Goal: Task Accomplishment & Management: Manage account settings

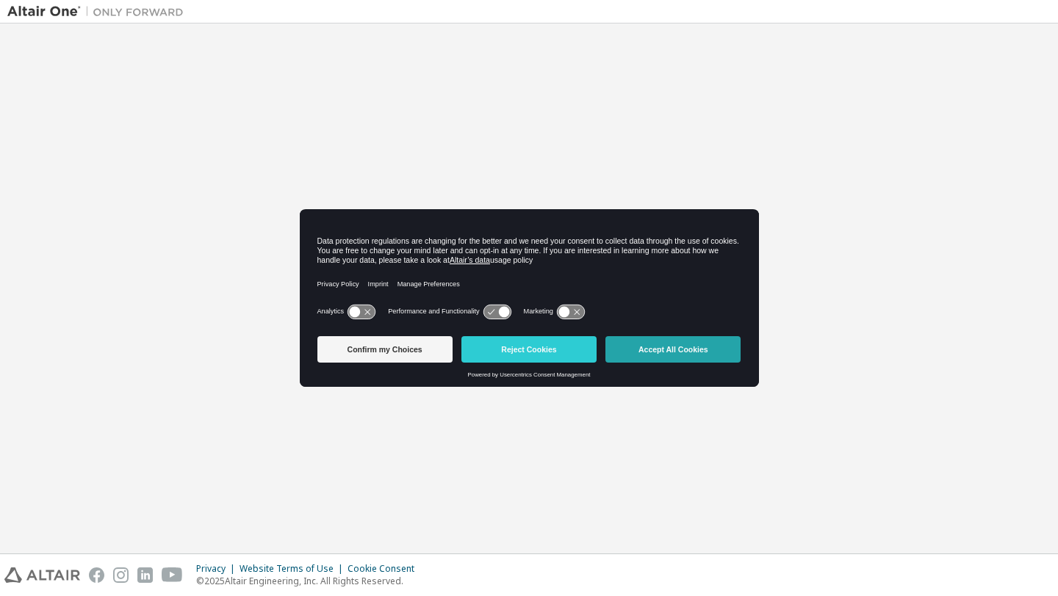
click at [723, 353] on button "Accept All Cookies" at bounding box center [672, 349] width 135 height 26
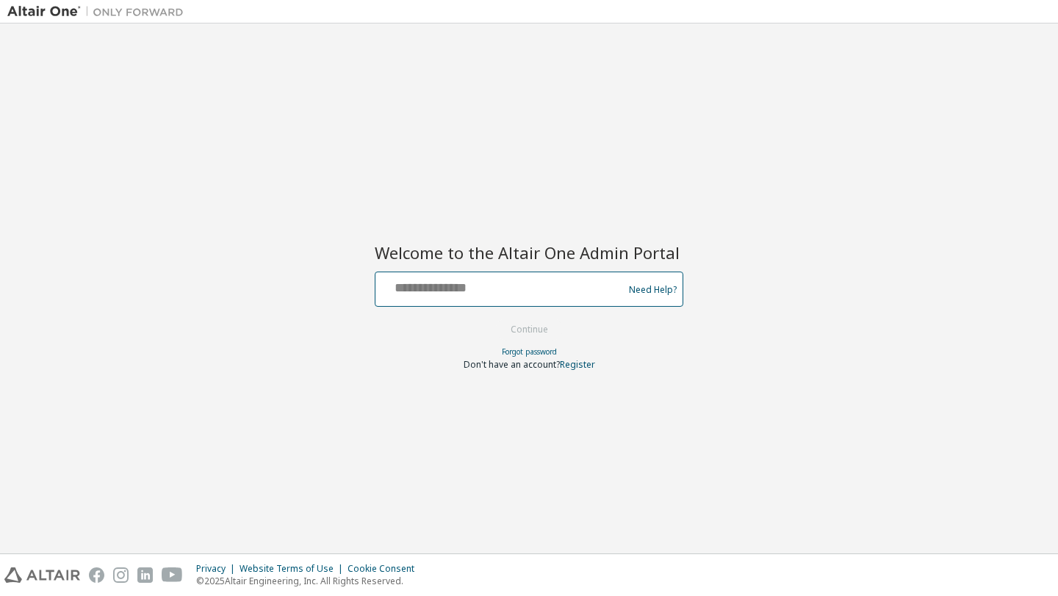
click at [558, 284] on input "text" at bounding box center [501, 285] width 240 height 21
type input "**********"
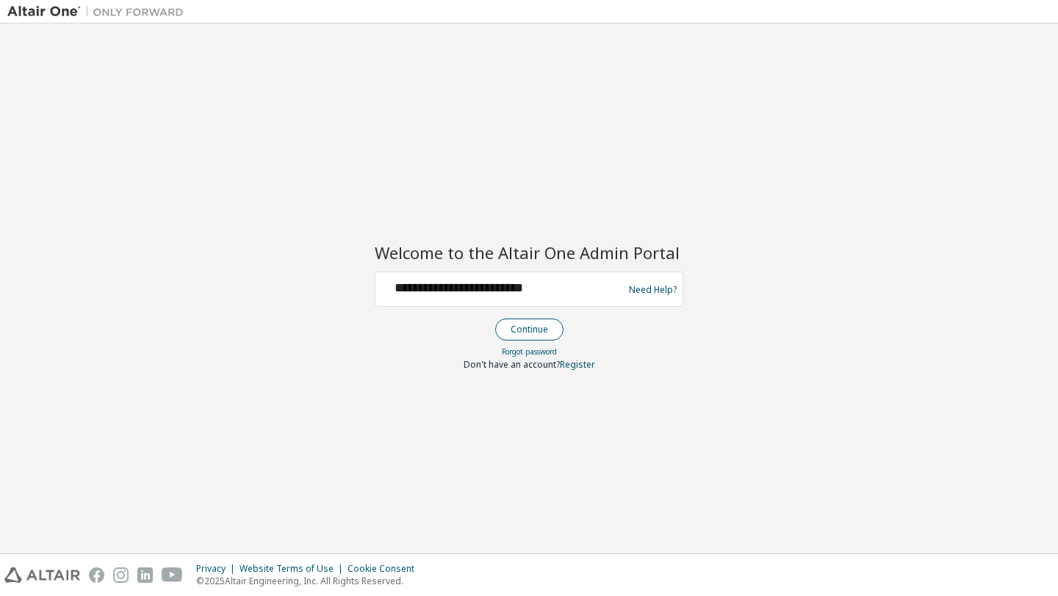
click at [532, 327] on button "Continue" at bounding box center [529, 330] width 68 height 22
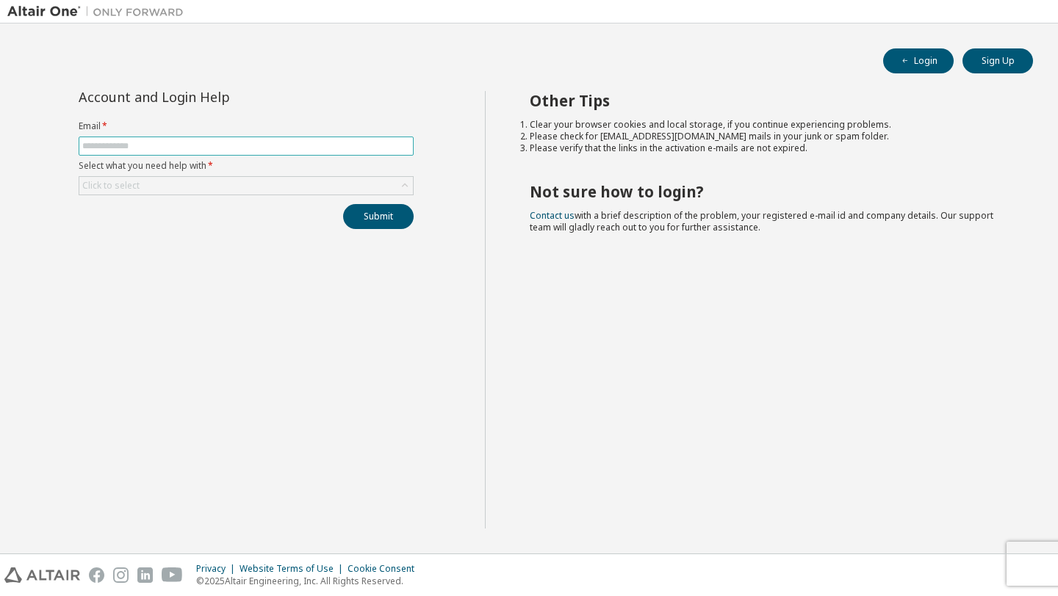
click at [322, 146] on input "text" at bounding box center [246, 146] width 328 height 12
type input "**********"
click at [235, 188] on div "Click to select" at bounding box center [245, 186] width 333 height 18
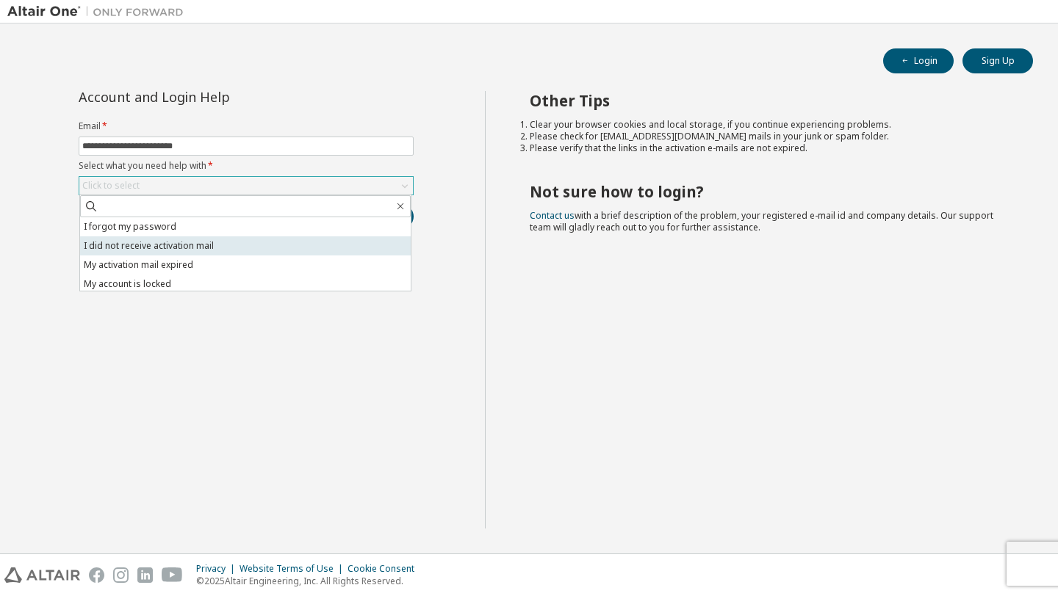
click at [203, 246] on li "I did not receive activation mail" at bounding box center [245, 246] width 331 height 19
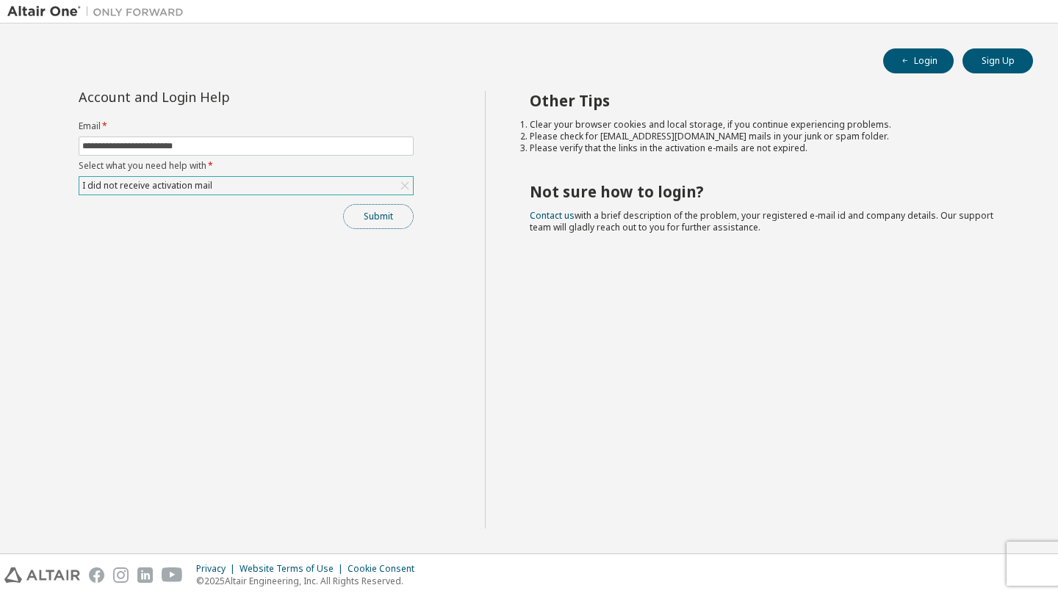
click at [372, 220] on button "Submit" at bounding box center [378, 216] width 71 height 25
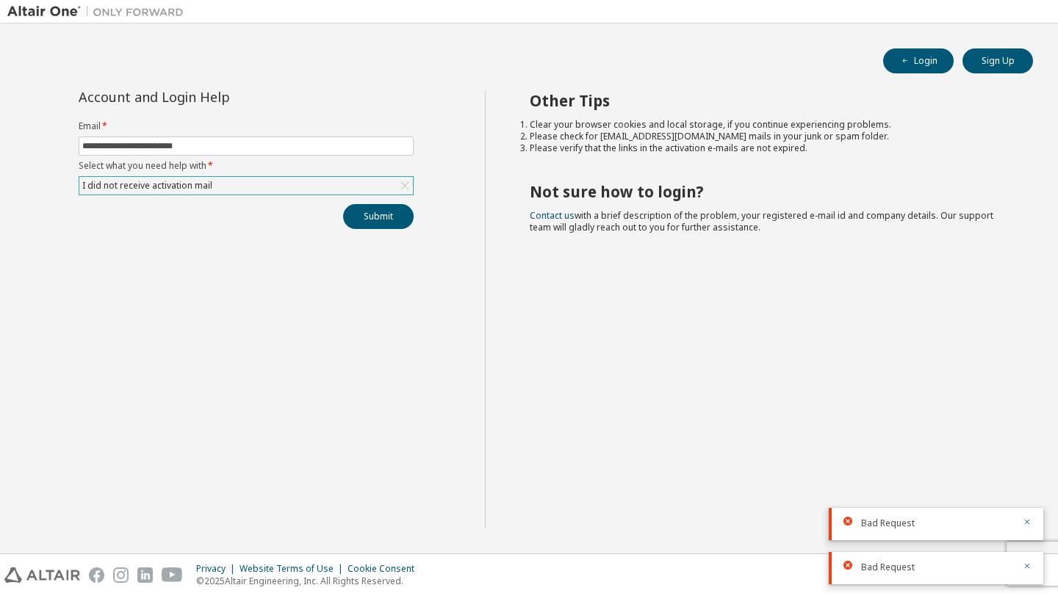
click at [360, 187] on div "I did not receive activation mail" at bounding box center [245, 186] width 333 height 18
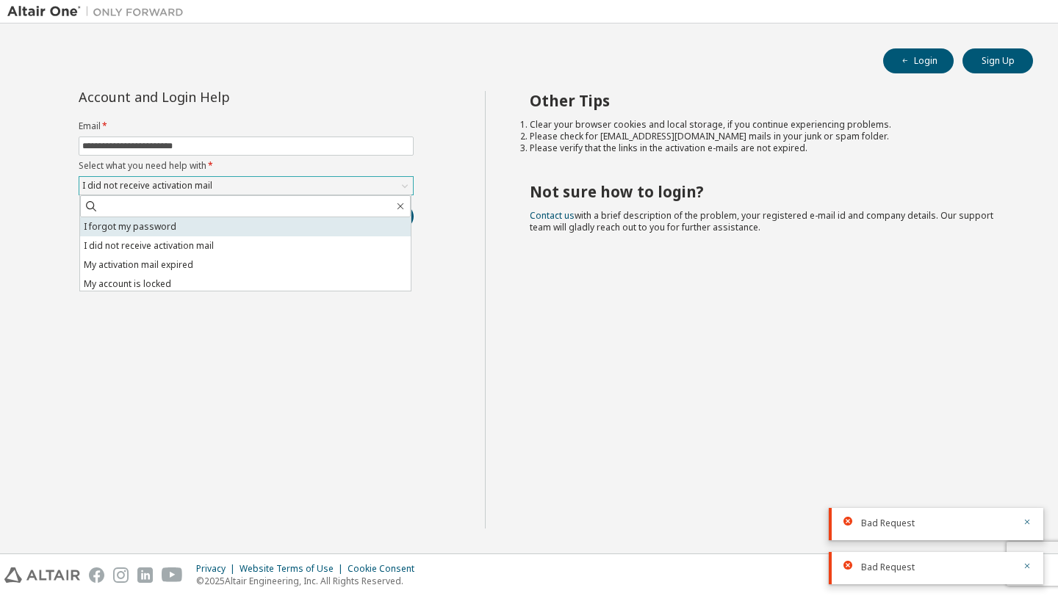
click at [203, 233] on li "I forgot my password" at bounding box center [245, 226] width 331 height 19
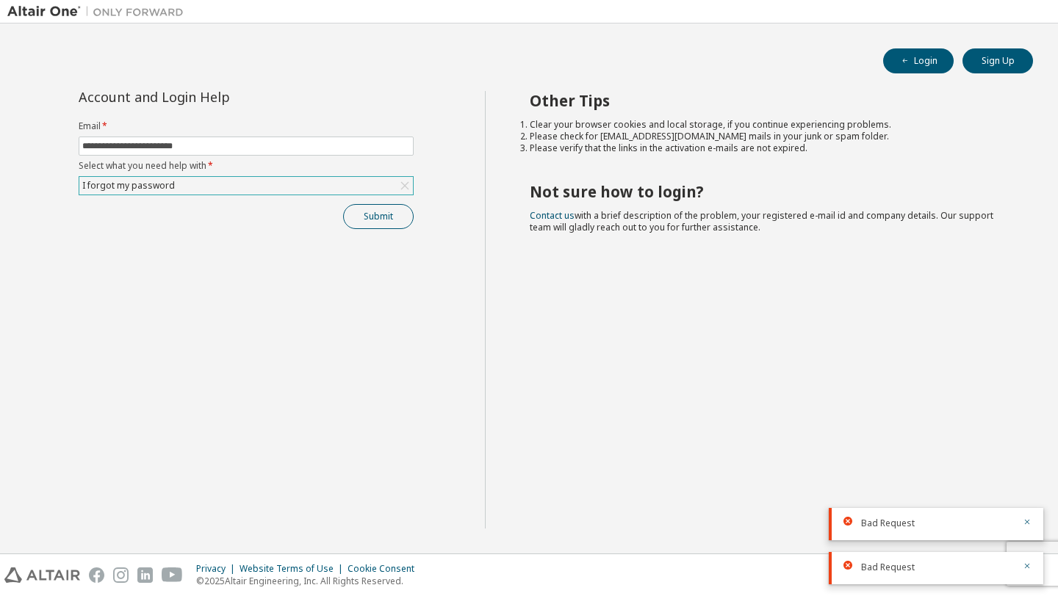
click at [368, 216] on button "Submit" at bounding box center [378, 216] width 71 height 25
click at [435, 319] on div "**********" at bounding box center [245, 310] width 477 height 438
click at [378, 217] on button "Submit" at bounding box center [378, 216] width 71 height 25
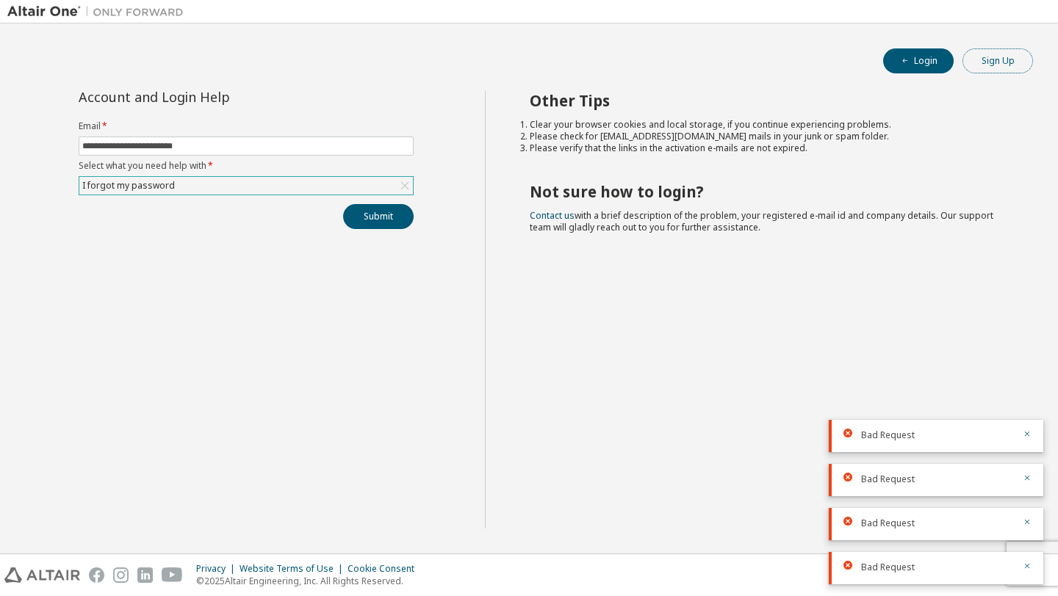
click at [978, 51] on button "Sign Up" at bounding box center [997, 60] width 71 height 25
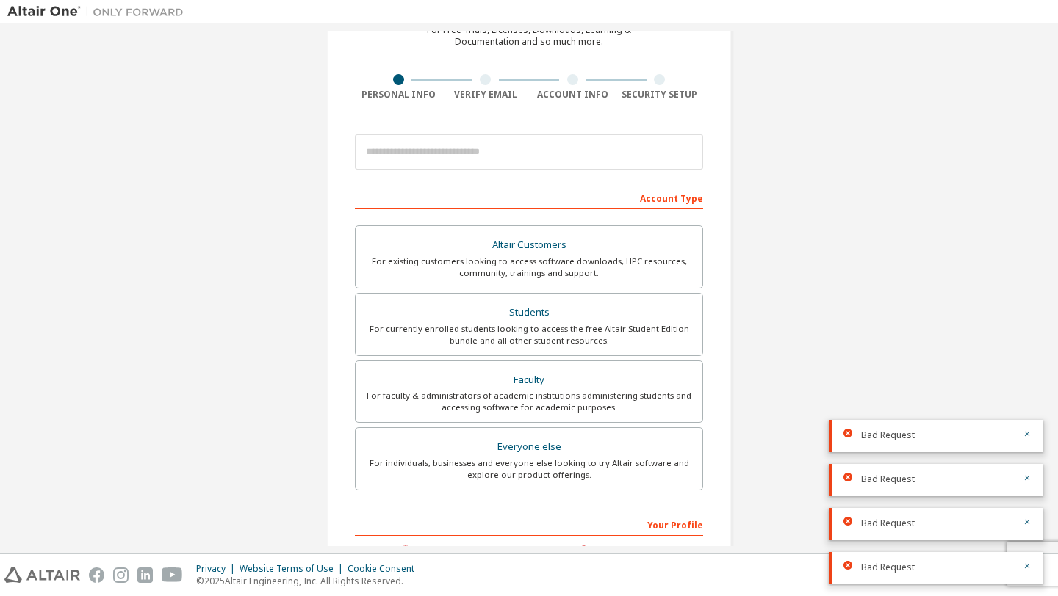
scroll to position [76, 0]
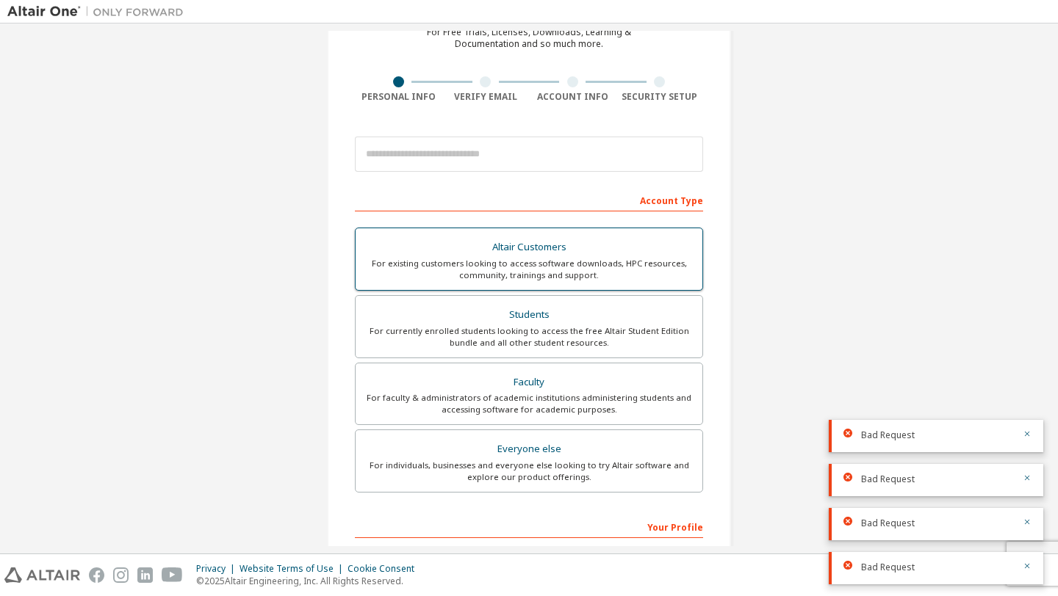
click at [505, 249] on div "Altair Customers" at bounding box center [528, 247] width 329 height 21
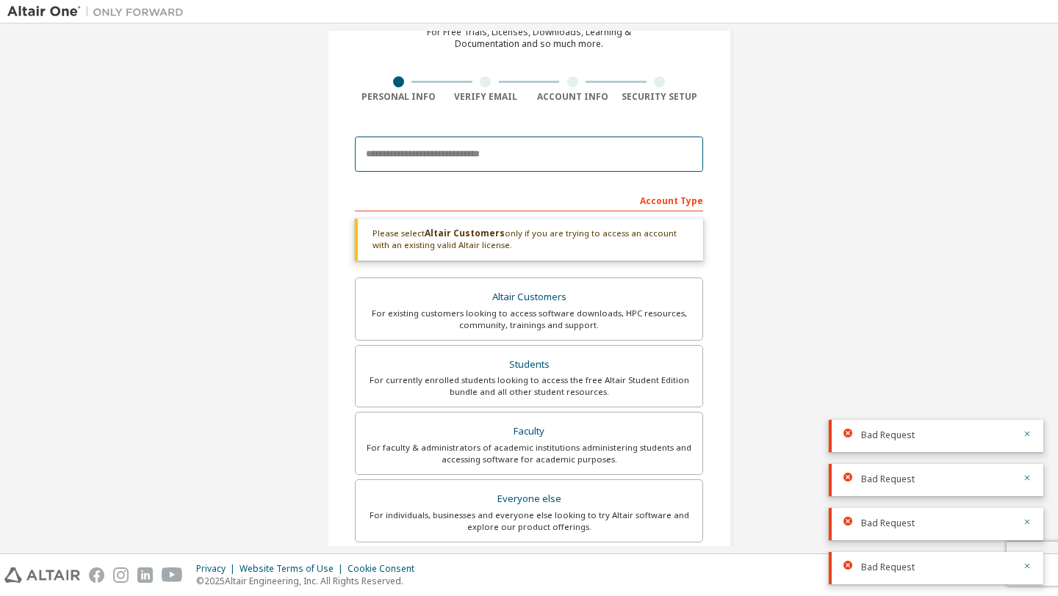
click at [585, 158] on input "email" at bounding box center [529, 154] width 348 height 35
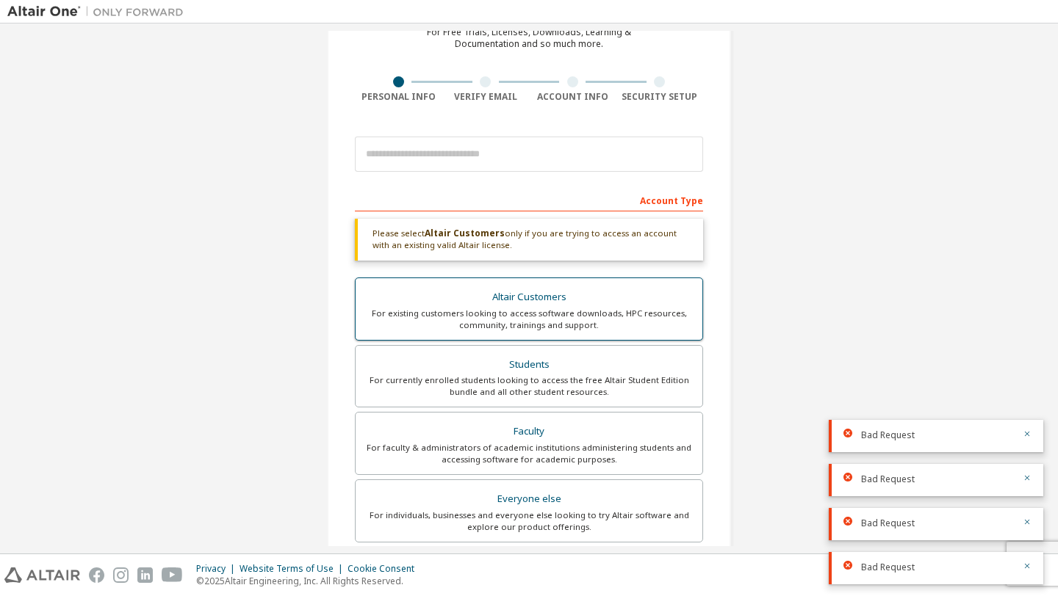
click at [525, 306] on div "Altair Customers" at bounding box center [528, 297] width 329 height 21
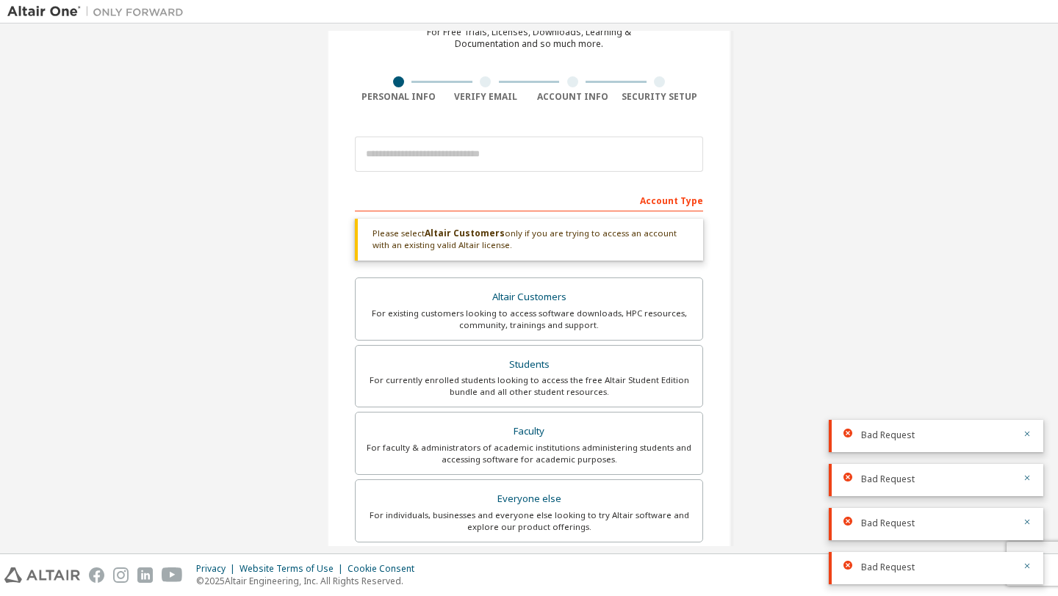
click at [520, 231] on div "Please select Altair Customers only if you are trying to access an account with…" at bounding box center [529, 240] width 348 height 42
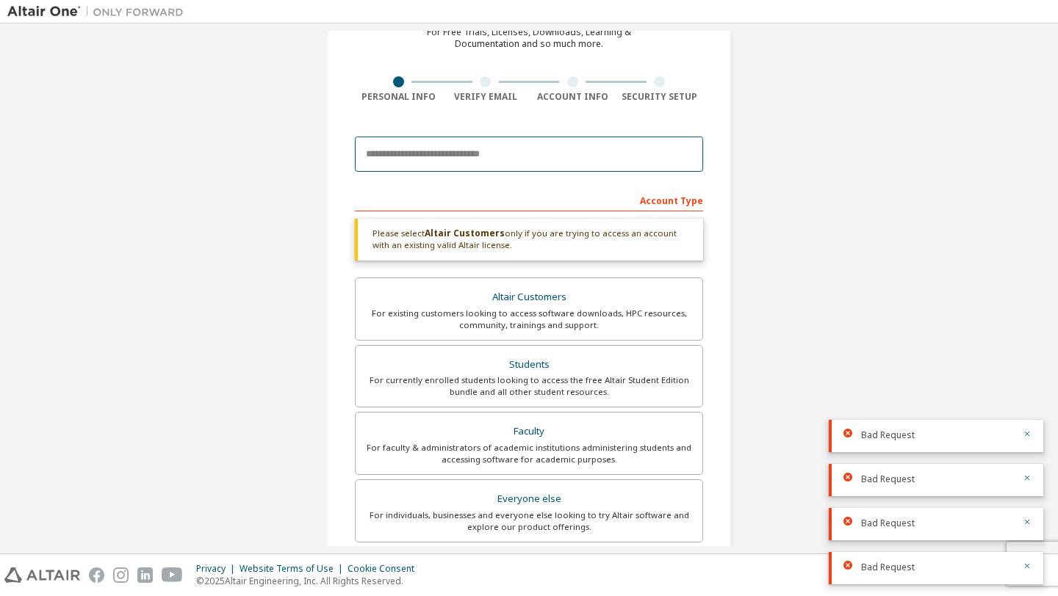
click at [485, 154] on input "email" at bounding box center [529, 154] width 348 height 35
type input "**********"
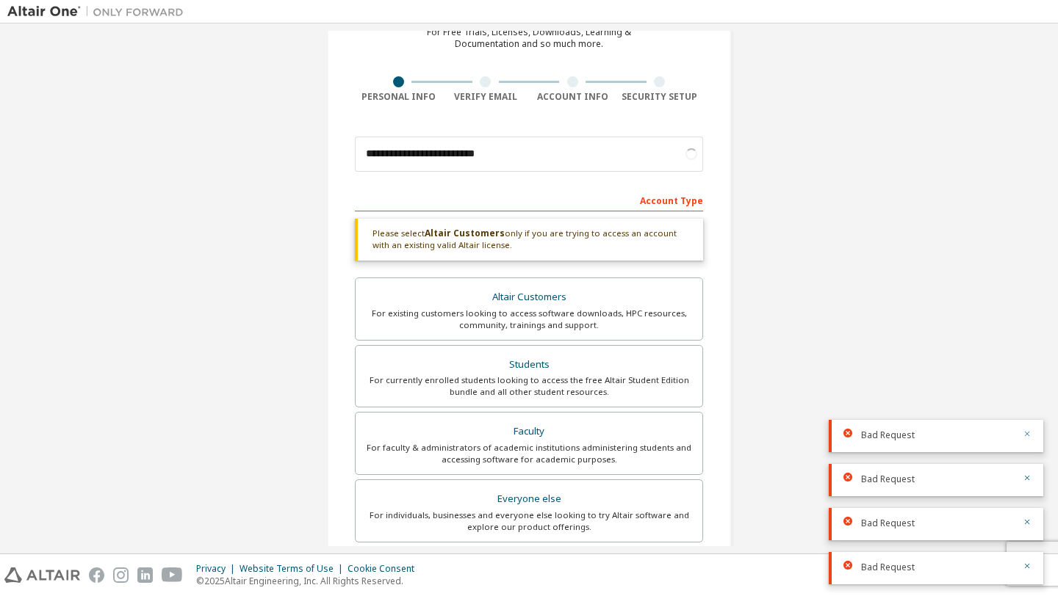
click at [1028, 435] on icon "button" at bounding box center [1026, 434] width 9 height 9
click at [1028, 562] on icon "button" at bounding box center [1026, 566] width 9 height 9
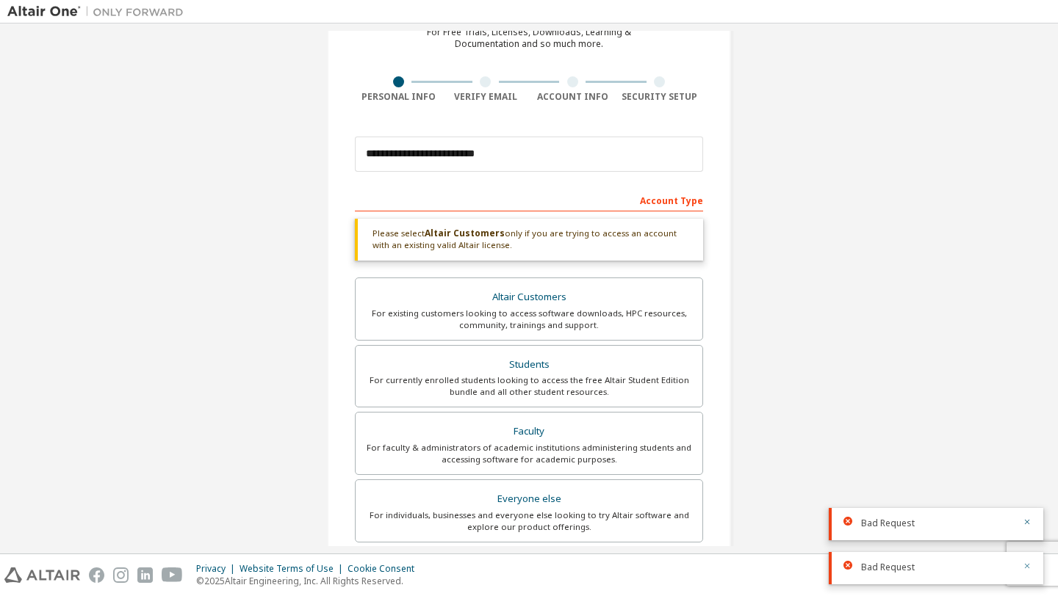
click at [1025, 567] on icon "button" at bounding box center [1026, 566] width 9 height 9
click at [1027, 566] on icon "button" at bounding box center [1027, 566] width 5 height 5
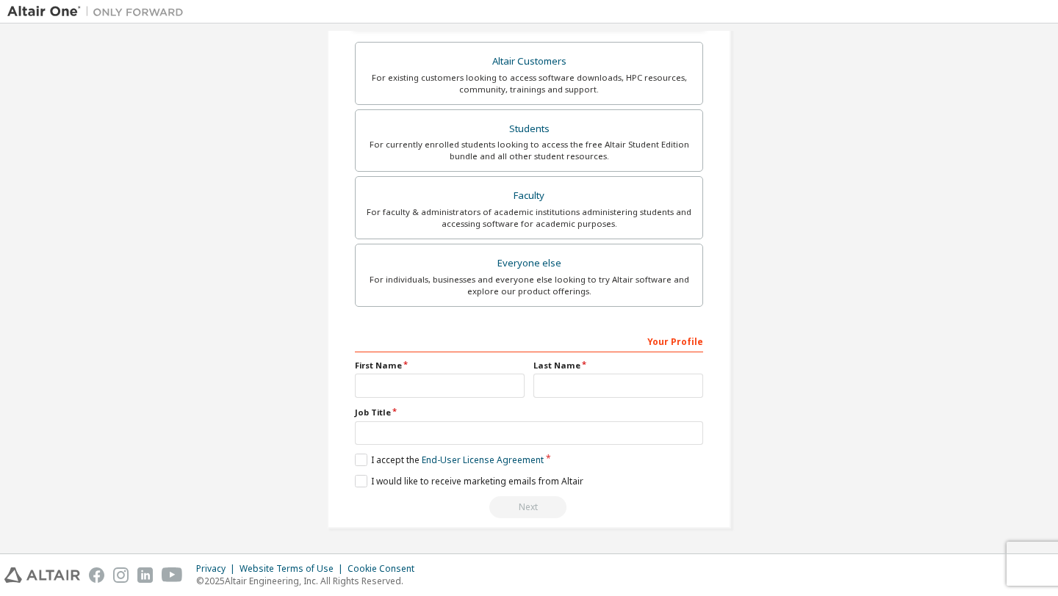
scroll to position [0, 0]
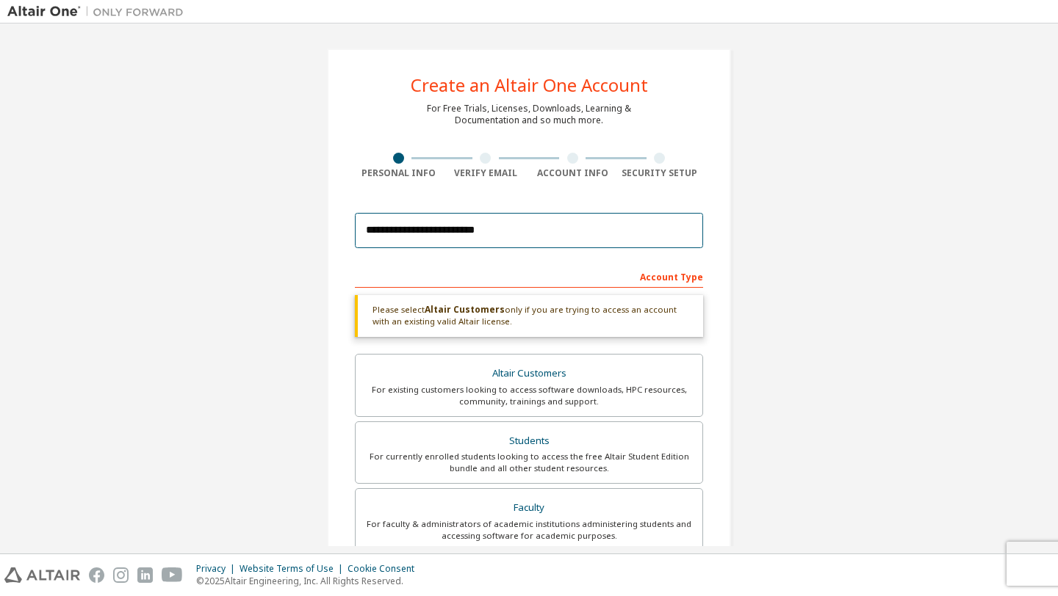
click at [550, 236] on input "**********" at bounding box center [529, 230] width 348 height 35
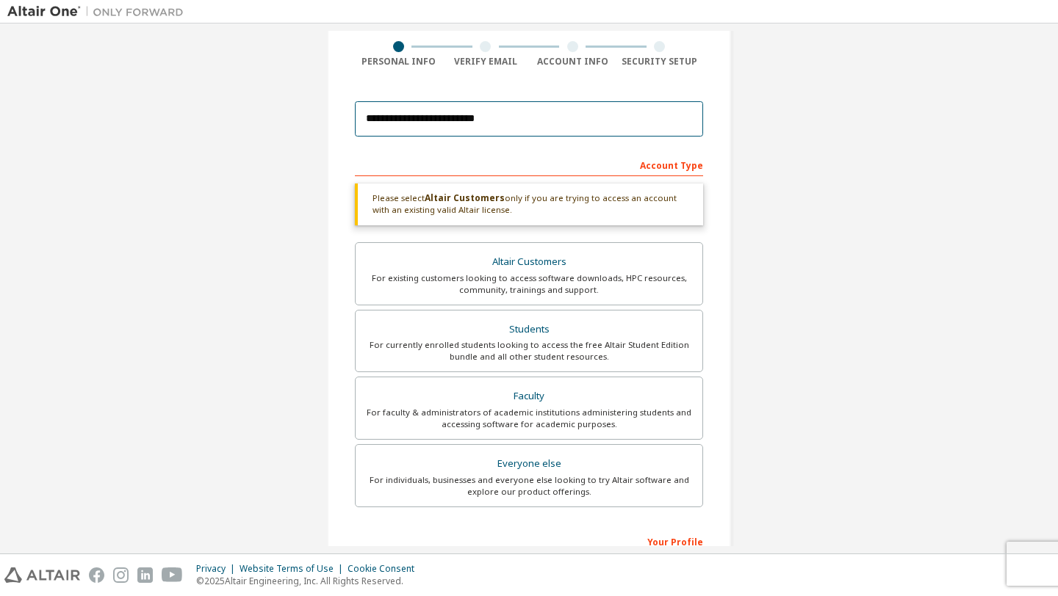
scroll to position [313, 0]
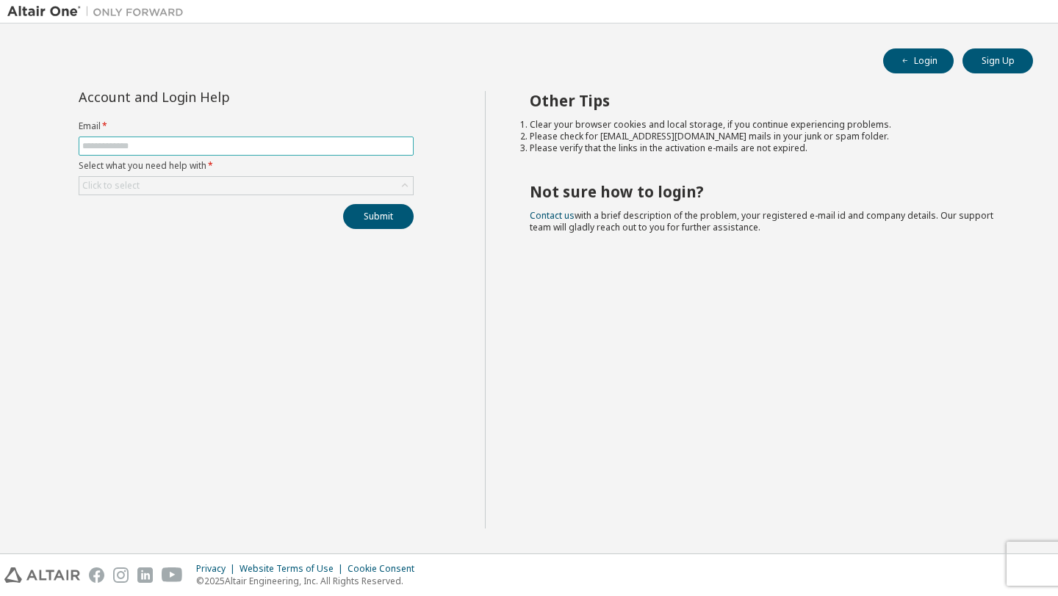
click at [134, 147] on input "text" at bounding box center [246, 146] width 328 height 12
type input "**********"
click at [136, 184] on div "Click to select" at bounding box center [110, 186] width 57 height 12
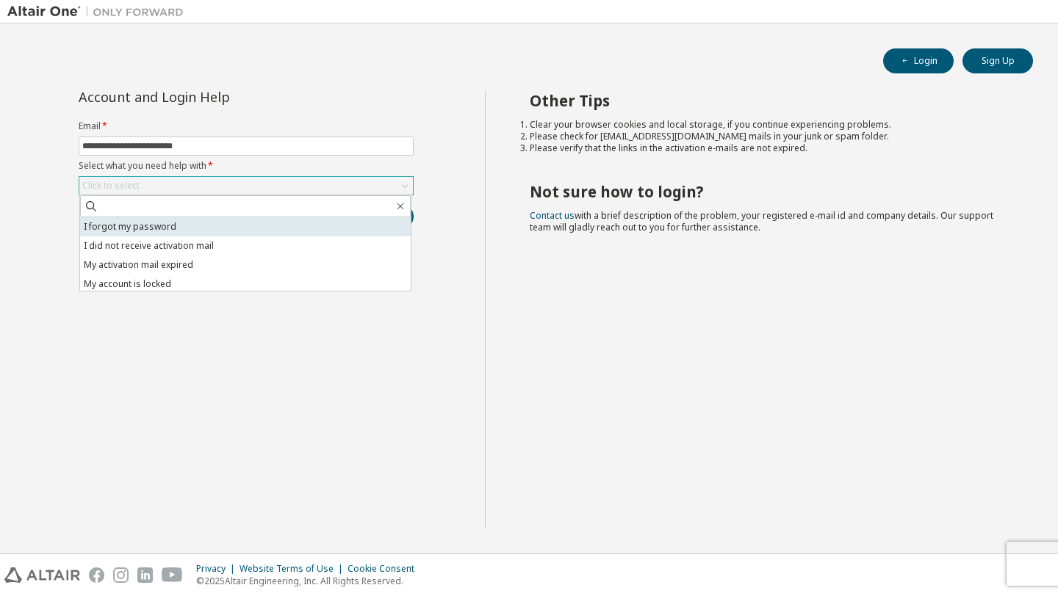
click at [127, 223] on li "I forgot my password" at bounding box center [245, 226] width 331 height 19
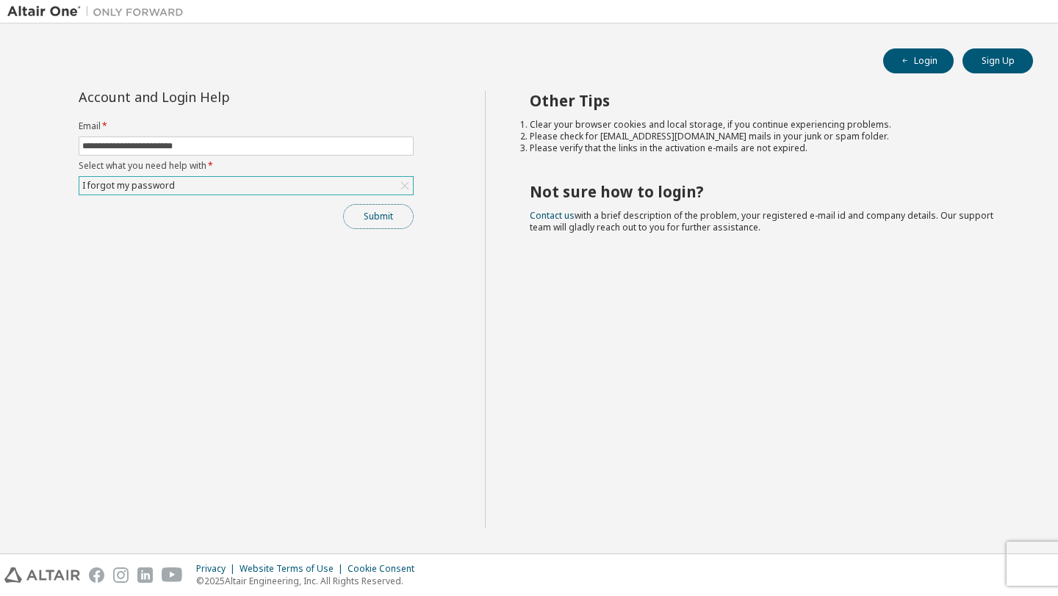
click at [374, 228] on button "Submit" at bounding box center [378, 216] width 71 height 25
